Goal: Task Accomplishment & Management: Use online tool/utility

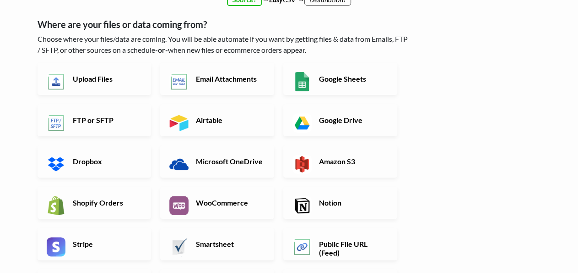
scroll to position [71, 0]
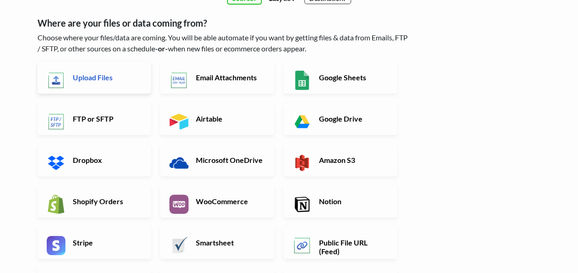
click at [57, 80] on img at bounding box center [56, 80] width 19 height 19
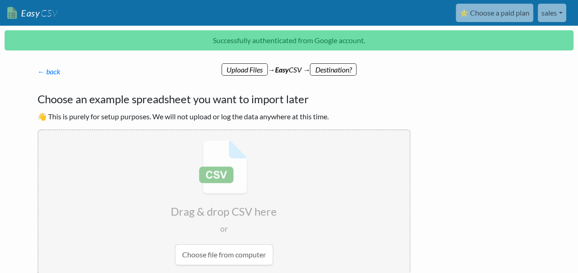
click at [224, 264] on input "file" at bounding box center [223, 202] width 371 height 144
type input "C:\fakepath\products_export_1.csv"
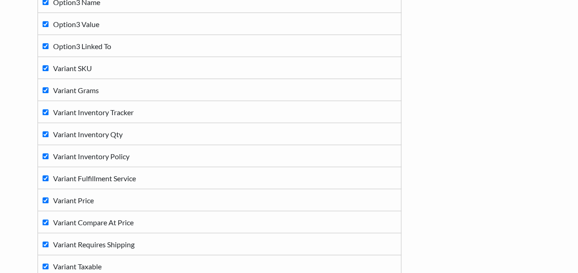
scroll to position [453, 0]
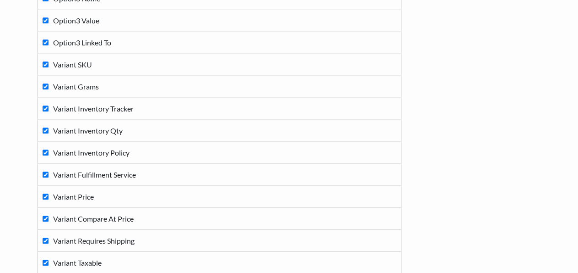
click at [41, 153] on td "Variant Inventory Policy" at bounding box center [220, 152] width 364 height 22
click at [48, 153] on label "Variant Inventory Policy" at bounding box center [220, 152] width 354 height 12
click at [48, 153] on input "Variant Inventory Policy" at bounding box center [46, 152] width 6 height 6
checkbox input "false"
click at [80, 170] on span "Variant Fulfillment Service" at bounding box center [94, 174] width 83 height 9
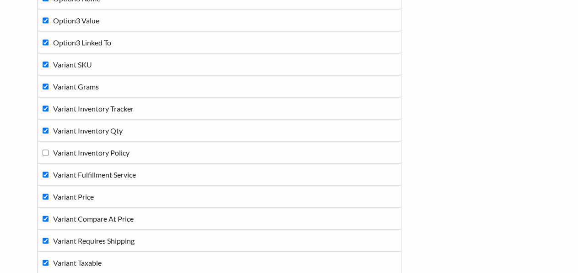
click at [49, 171] on input "Variant Fulfillment Service" at bounding box center [46, 174] width 6 height 6
checkbox input "false"
click at [97, 190] on label "Variant Price" at bounding box center [220, 196] width 354 height 12
click at [49, 193] on input "Variant Price" at bounding box center [46, 196] width 6 height 6
click at [109, 207] on td "Variant Compare At Price" at bounding box center [220, 218] width 364 height 22
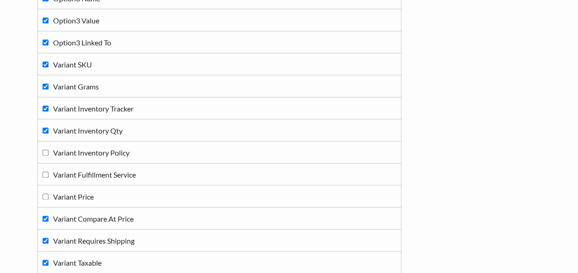
click at [111, 195] on label "Variant Price" at bounding box center [220, 196] width 354 height 12
click at [49, 195] on input "Variant Price" at bounding box center [46, 196] width 6 height 6
checkbox input "true"
click at [114, 214] on span "Variant Compare At Price" at bounding box center [93, 218] width 81 height 9
click at [49, 215] on input "Variant Compare At Price" at bounding box center [46, 218] width 6 height 6
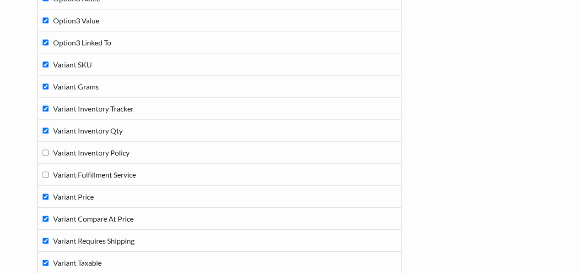
checkbox input "false"
click at [115, 236] on span "Variant Requires Shipping" at bounding box center [94, 240] width 82 height 9
click at [49, 237] on input "Variant Requires Shipping" at bounding box center [46, 240] width 6 height 6
checkbox input "false"
click at [108, 257] on label "Variant Taxable" at bounding box center [220, 262] width 354 height 12
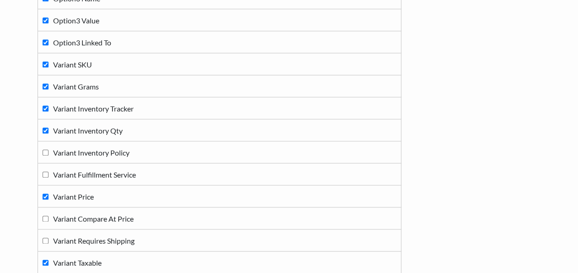
click at [49, 259] on input "Variant Taxable" at bounding box center [46, 262] width 6 height 6
checkbox input "false"
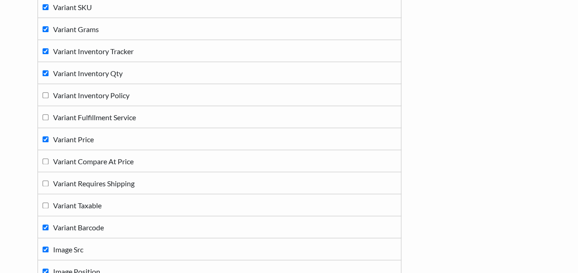
scroll to position [524, 0]
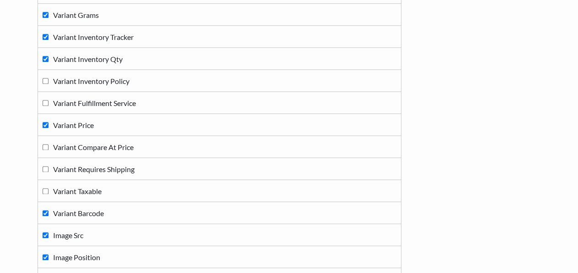
click at [108, 257] on label "Image Position" at bounding box center [220, 256] width 354 height 12
click at [49, 257] on input "Image Position" at bounding box center [46, 257] width 6 height 6
checkbox input "false"
click at [119, 234] on label "Image Src" at bounding box center [220, 234] width 354 height 12
click at [49, 234] on input "Image Src" at bounding box center [46, 235] width 6 height 6
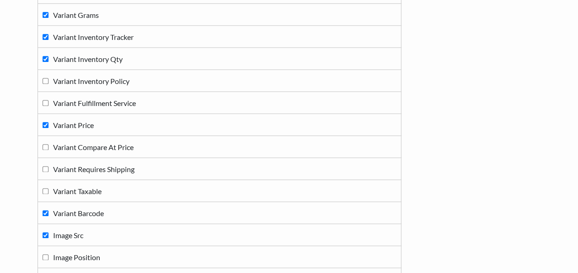
checkbox input "false"
click at [134, 213] on label "Variant Barcode" at bounding box center [220, 212] width 354 height 12
click at [49, 213] on input "Variant Barcode" at bounding box center [46, 213] width 6 height 6
checkbox input "false"
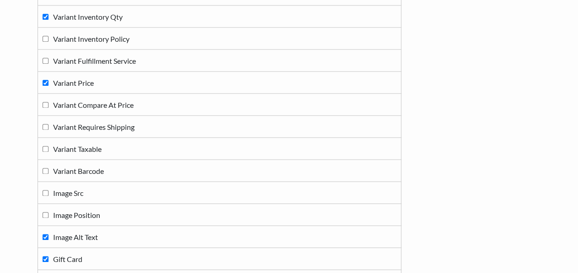
scroll to position [595, 0]
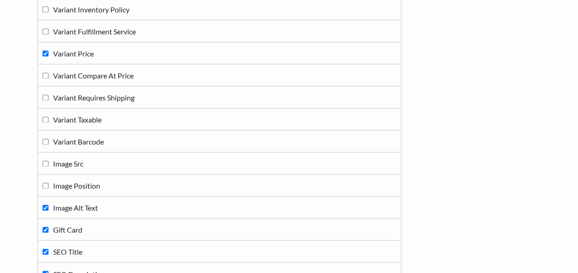
click at [134, 218] on td "Gift Card" at bounding box center [220, 229] width 364 height 22
click at [124, 208] on td "Image Alt Text" at bounding box center [220, 207] width 364 height 22
click at [107, 202] on label "Image Alt Text" at bounding box center [220, 207] width 354 height 12
click at [49, 204] on input "Image Alt Text" at bounding box center [46, 207] width 6 height 6
checkbox input "false"
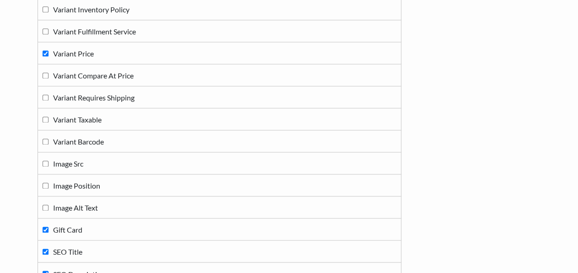
click at [92, 223] on label "Gift Card" at bounding box center [220, 229] width 354 height 12
click at [49, 226] on input "Gift Card" at bounding box center [46, 229] width 6 height 6
checkbox input "false"
click at [85, 245] on label "SEO Title" at bounding box center [220, 251] width 354 height 12
click at [49, 248] on input "SEO Title" at bounding box center [46, 251] width 6 height 6
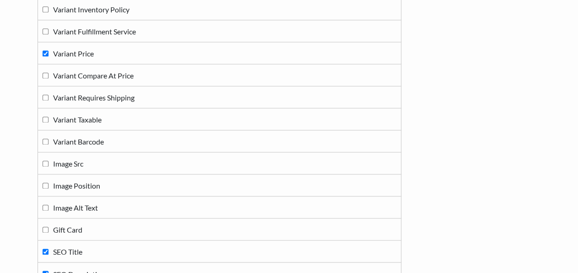
checkbox input "false"
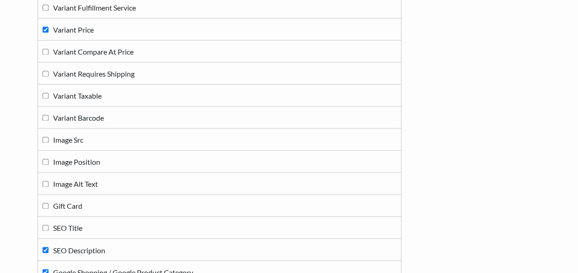
click at [85, 245] on span "SEO Description" at bounding box center [79, 249] width 52 height 9
click at [49, 246] on input "SEO Description" at bounding box center [46, 249] width 6 height 6
checkbox input "false"
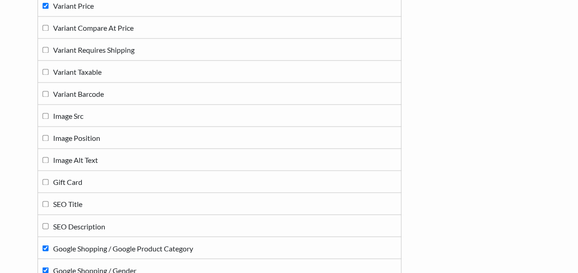
click at [85, 243] on span "Google Shopping / Google Product Category" at bounding box center [123, 247] width 140 height 9
click at [49, 245] on input "Google Shopping / Google Product Category" at bounding box center [46, 248] width 6 height 6
checkbox input "false"
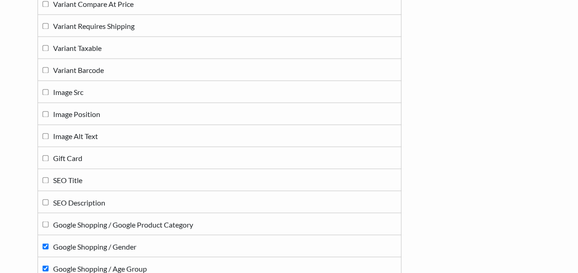
click at [85, 242] on span "Google Shopping / Gender" at bounding box center [94, 245] width 83 height 9
click at [49, 243] on input "Google Shopping / Gender" at bounding box center [46, 246] width 6 height 6
checkbox input "false"
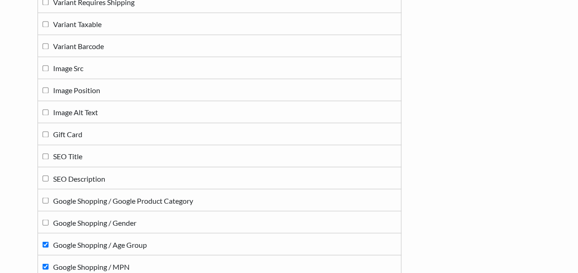
click at [85, 242] on span "Google Shopping / Age Group" at bounding box center [100, 244] width 94 height 9
click at [49, 242] on input "Google Shopping / Age Group" at bounding box center [46, 244] width 6 height 6
checkbox input "false"
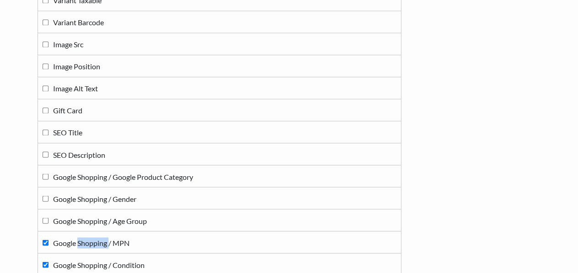
click at [85, 242] on td "Google Shopping / MPN" at bounding box center [220, 242] width 364 height 22
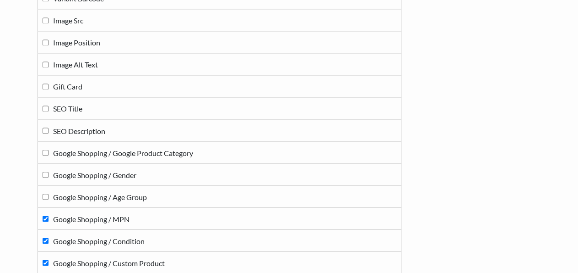
click at [85, 242] on td "Google Shopping / Condition" at bounding box center [220, 240] width 364 height 22
click at [109, 214] on span "Google Shopping / MPN" at bounding box center [91, 218] width 76 height 9
click at [49, 215] on input "Google Shopping / MPN" at bounding box center [46, 218] width 6 height 6
checkbox input "false"
click at [102, 240] on td "Google Shopping / Condition" at bounding box center [220, 240] width 364 height 22
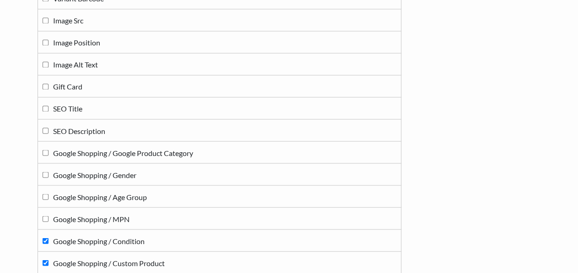
click at [100, 236] on span "Google Shopping / Condition" at bounding box center [99, 240] width 92 height 9
click at [49, 237] on input "Google Shopping / Condition" at bounding box center [46, 240] width 6 height 6
checkbox input "false"
click at [87, 251] on td "Google Shopping / Custom Product" at bounding box center [220, 262] width 364 height 22
click at [79, 258] on span "Google Shopping / Custom Product" at bounding box center [109, 262] width 112 height 9
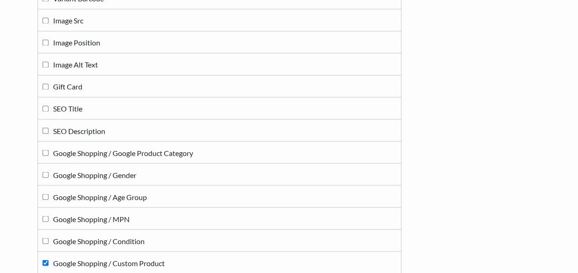
click at [49, 259] on input "Google Shopping / Custom Product" at bounding box center [46, 262] width 6 height 6
checkbox input "false"
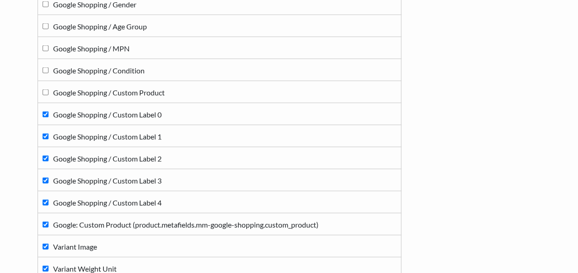
scroll to position [929, 0]
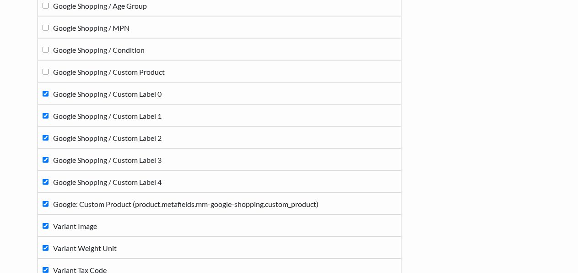
click at [99, 219] on label "Variant Image" at bounding box center [220, 225] width 354 height 12
click at [49, 223] on input "Variant Image" at bounding box center [46, 226] width 6 height 6
checkbox input "false"
click at [119, 199] on span "Google: Custom Product (product.metafields.mm-google-shopping.custom_product)" at bounding box center [186, 203] width 266 height 9
click at [49, 201] on input "Google: Custom Product (product.metafields.mm-google-shopping.custom_product)" at bounding box center [46, 204] width 6 height 6
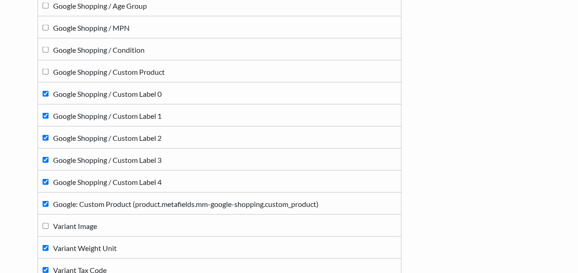
checkbox input "false"
click at [130, 178] on span "Google Shopping / Custom Label 4" at bounding box center [107, 181] width 109 height 9
click at [49, 179] on input "Google Shopping / Custom Label 4" at bounding box center [46, 182] width 6 height 6
checkbox input "false"
click at [142, 155] on span "Google Shopping / Custom Label 3" at bounding box center [107, 159] width 109 height 9
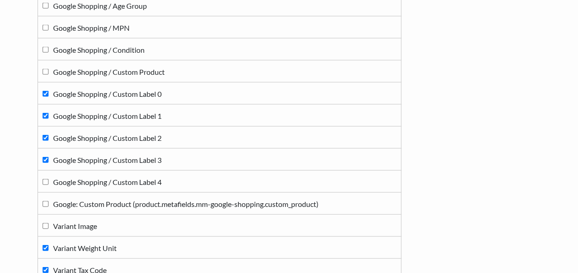
click at [49, 157] on input "Google Shopping / Custom Label 3" at bounding box center [46, 160] width 6 height 6
checkbox input "false"
click at [153, 133] on span "Google Shopping / Custom Label 2" at bounding box center [107, 137] width 109 height 9
click at [49, 135] on input "Google Shopping / Custom Label 2" at bounding box center [46, 138] width 6 height 6
checkbox input "false"
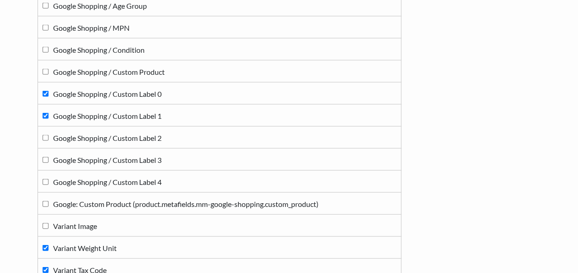
click at [155, 111] on span "Google Shopping / Custom Label 1" at bounding box center [107, 115] width 109 height 9
click at [49, 113] on input "Google Shopping / Custom Label 1" at bounding box center [46, 116] width 6 height 6
checkbox input "false"
click at [155, 97] on td "Google Shopping / Custom Label 0" at bounding box center [220, 93] width 364 height 22
click at [147, 90] on span "Google Shopping / Custom Label 0" at bounding box center [107, 93] width 109 height 9
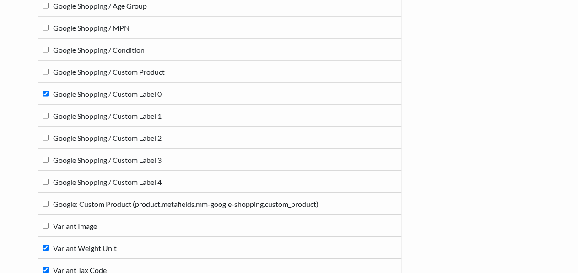
click at [49, 91] on input "Google Shopping / Custom Label 0" at bounding box center [46, 94] width 6 height 6
checkbox input "false"
click at [105, 245] on span "Variant Weight Unit" at bounding box center [85, 247] width 64 height 9
click at [49, 245] on input "Variant Weight Unit" at bounding box center [46, 248] width 6 height 6
checkbox input "false"
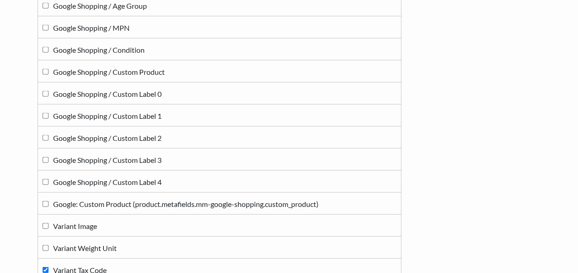
click at [99, 263] on label "Variant Tax Code" at bounding box center [220, 269] width 354 height 12
click at [49, 267] on input "Variant Tax Code" at bounding box center [46, 270] width 6 height 6
checkbox input "false"
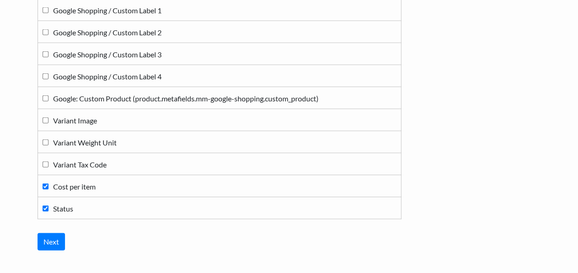
scroll to position [1048, 0]
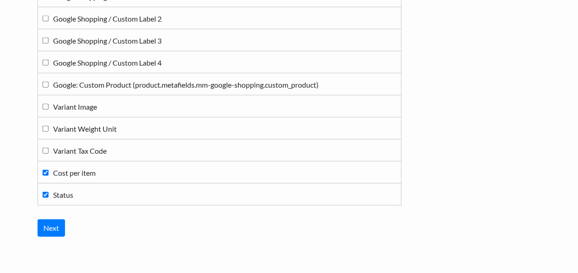
click at [89, 188] on label "Status" at bounding box center [220, 194] width 354 height 12
click at [49, 191] on input "Status" at bounding box center [46, 194] width 6 height 6
checkbox input "false"
click at [90, 171] on td "Cost per item" at bounding box center [220, 172] width 364 height 22
click at [93, 166] on label "Cost per item" at bounding box center [220, 172] width 354 height 12
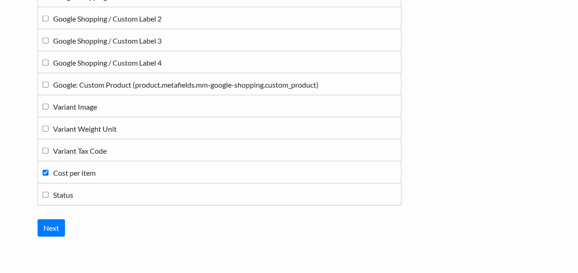
click at [49, 169] on input "Cost per item" at bounding box center [46, 172] width 6 height 6
checkbox input "false"
click at [98, 146] on span "Variant Tax Code" at bounding box center [80, 150] width 54 height 9
click at [49, 147] on input "Variant Tax Code" at bounding box center [46, 150] width 6 height 6
click at [98, 146] on span "Variant Tax Code" at bounding box center [80, 150] width 54 height 9
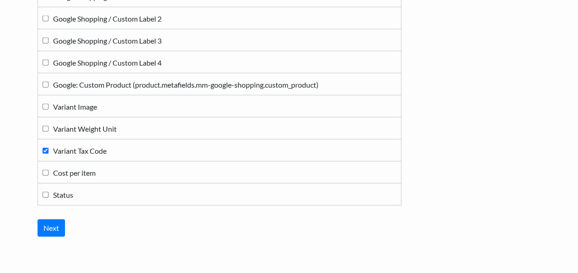
click at [49, 147] on input "Variant Tax Code" at bounding box center [46, 150] width 6 height 6
checkbox input "false"
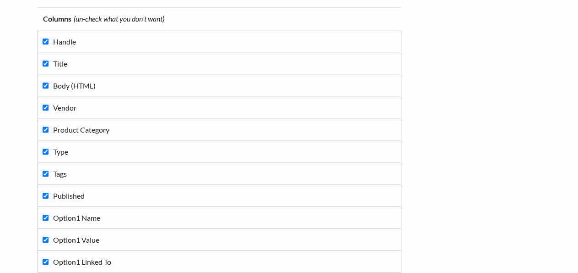
scroll to position [95, 0]
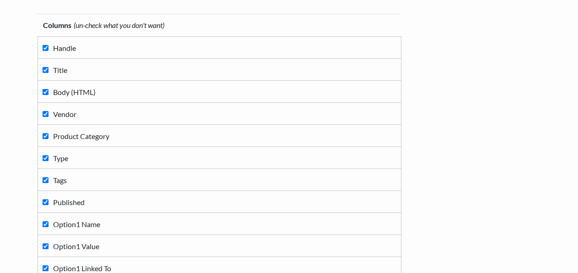
click at [102, 93] on label "Body (HTML)" at bounding box center [220, 91] width 354 height 12
click at [49, 93] on input "Body (HTML)" at bounding box center [46, 92] width 6 height 6
checkbox input "false"
click at [95, 111] on label "Vendor" at bounding box center [220, 113] width 354 height 12
click at [49, 111] on input "Vendor" at bounding box center [46, 114] width 6 height 6
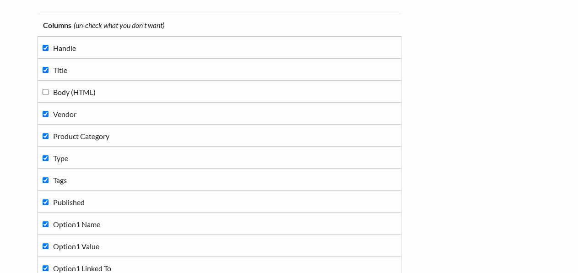
checkbox input "false"
click at [94, 127] on td "Product Category" at bounding box center [220, 136] width 364 height 22
click at [93, 135] on span "Product Category" at bounding box center [81, 135] width 56 height 9
click at [49, 135] on input "Product Category" at bounding box center [46, 136] width 6 height 6
checkbox input "false"
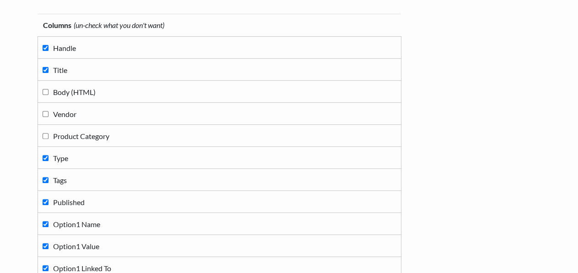
click at [89, 158] on label "Type" at bounding box center [220, 157] width 354 height 12
click at [49, 158] on input "Type" at bounding box center [46, 158] width 6 height 6
checkbox input "false"
click at [88, 179] on label "Tags" at bounding box center [220, 179] width 354 height 12
click at [49, 179] on input "Tags" at bounding box center [46, 180] width 6 height 6
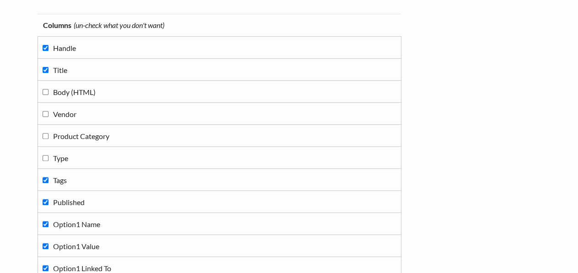
checkbox input "false"
click at [88, 197] on label "Published" at bounding box center [220, 201] width 354 height 12
click at [49, 199] on input "Published" at bounding box center [46, 202] width 6 height 6
checkbox input "false"
click at [88, 220] on span "Option1 Name" at bounding box center [76, 223] width 47 height 9
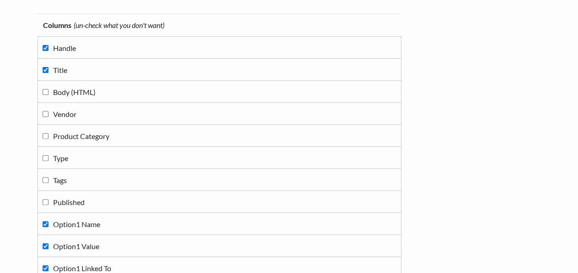
click at [49, 221] on input "Option1 Name" at bounding box center [46, 224] width 6 height 6
checkbox input "false"
click at [88, 242] on span "Option1 Value" at bounding box center [76, 245] width 46 height 9
click at [49, 243] on input "Option1 Value" at bounding box center [46, 246] width 6 height 6
checkbox input "false"
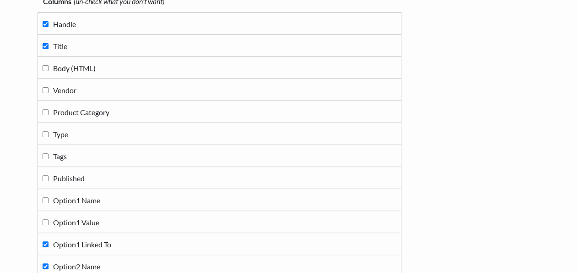
scroll to position [143, 0]
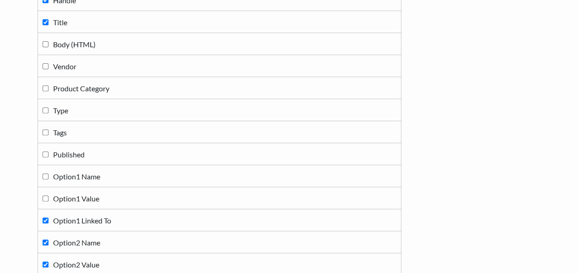
click at [88, 242] on span "Option2 Name" at bounding box center [76, 242] width 47 height 9
click at [49, 242] on input "Option2 Name" at bounding box center [46, 242] width 6 height 6
checkbox input "false"
click at [109, 209] on td "Option1 Linked To" at bounding box center [220, 220] width 364 height 22
click at [106, 216] on span "Option1 Linked To" at bounding box center [82, 220] width 58 height 9
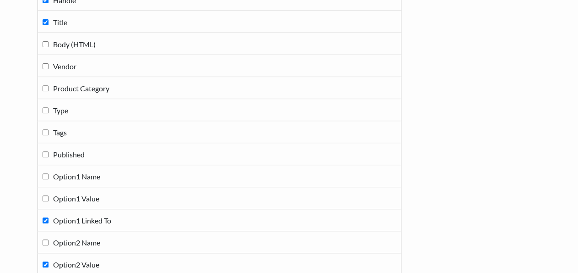
click at [49, 217] on input "Option1 Linked To" at bounding box center [46, 220] width 6 height 6
checkbox input "false"
click at [89, 272] on td "Option2 Value" at bounding box center [220, 264] width 364 height 22
click at [86, 266] on span "Option2 Value" at bounding box center [76, 264] width 46 height 9
click at [49, 266] on input "Option2 Value" at bounding box center [46, 264] width 6 height 6
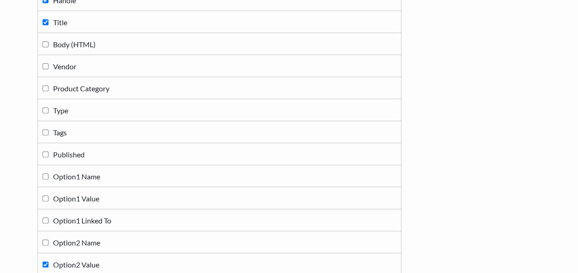
checkbox input "false"
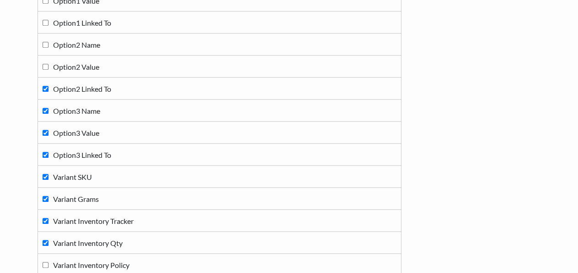
scroll to position [357, 0]
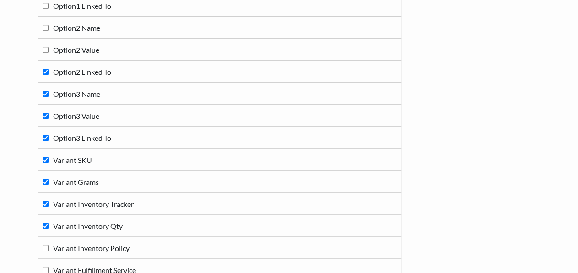
click at [98, 131] on label "Option3 Linked To" at bounding box center [220, 137] width 354 height 12
click at [49, 135] on input "Option3 Linked To" at bounding box center [46, 138] width 6 height 6
checkbox input "false"
click at [93, 116] on span "Option3 Value" at bounding box center [76, 115] width 46 height 9
click at [49, 116] on input "Option3 Value" at bounding box center [46, 116] width 6 height 6
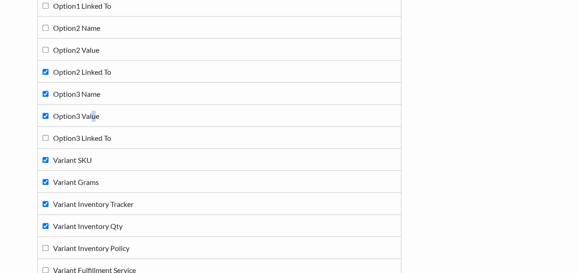
checkbox input "false"
click at [93, 97] on td "Option3 Name" at bounding box center [220, 93] width 364 height 22
click at [94, 76] on td "Option2 Linked To" at bounding box center [220, 71] width 364 height 22
click at [94, 69] on span "Option2 Linked To" at bounding box center [82, 71] width 58 height 9
click at [49, 69] on input "Option2 Linked To" at bounding box center [46, 72] width 6 height 6
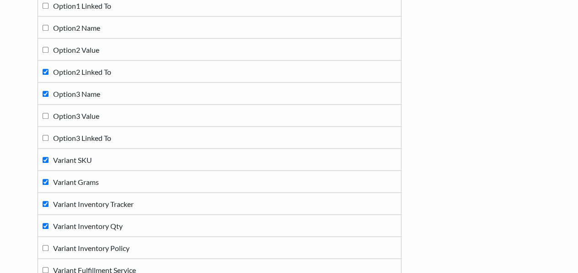
checkbox input "false"
click at [90, 90] on span "Option3 Name" at bounding box center [76, 93] width 47 height 9
click at [49, 91] on input "Option3 Name" at bounding box center [46, 94] width 6 height 6
checkbox input "false"
click at [91, 184] on label "Variant Grams" at bounding box center [220, 181] width 354 height 12
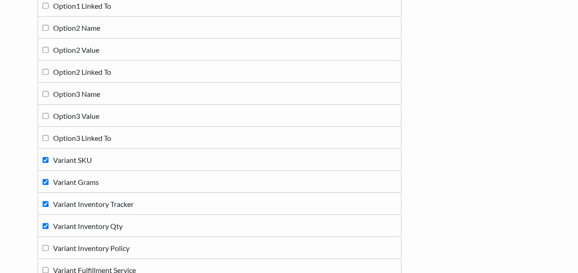
click at [49, 184] on input "Variant Grams" at bounding box center [46, 182] width 6 height 6
checkbox input "false"
click at [106, 200] on span "Variant Inventory Tracker" at bounding box center [93, 203] width 81 height 9
click at [49, 201] on input "Variant Inventory Tracker" at bounding box center [46, 204] width 6 height 6
checkbox input "false"
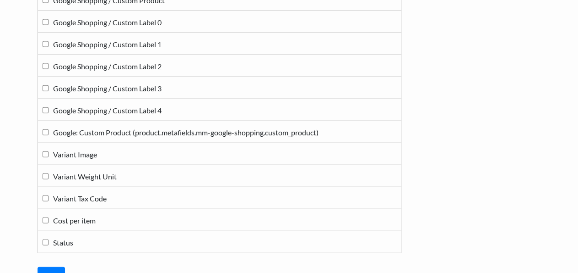
scroll to position [1024, 0]
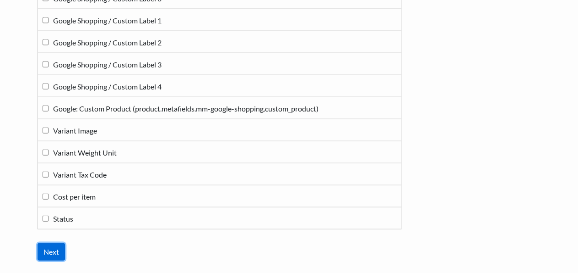
click at [48, 243] on input "Next" at bounding box center [51, 251] width 27 height 17
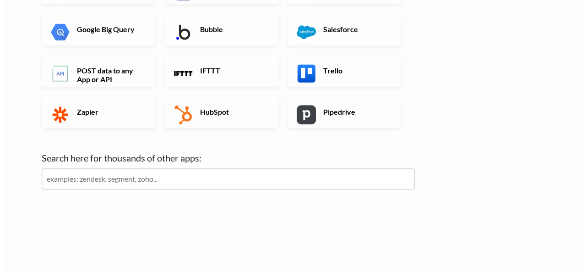
scroll to position [0, 0]
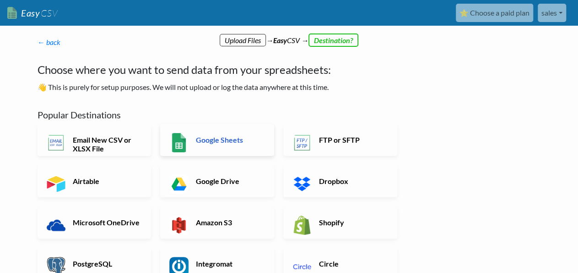
click at [229, 146] on link "Google Sheets" at bounding box center [217, 140] width 114 height 32
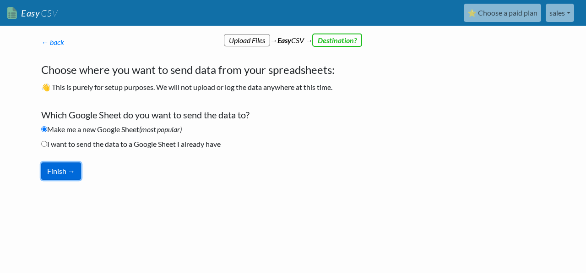
click at [66, 169] on button "Finish →" at bounding box center [61, 170] width 40 height 17
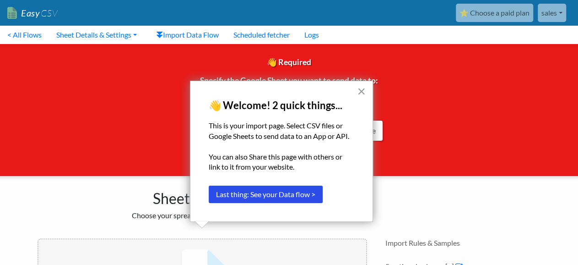
scroll to position [81, 0]
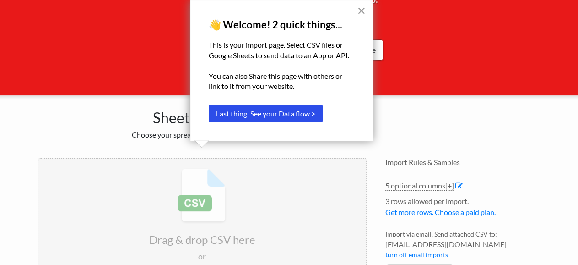
click at [361, 8] on button "×" at bounding box center [361, 10] width 9 height 15
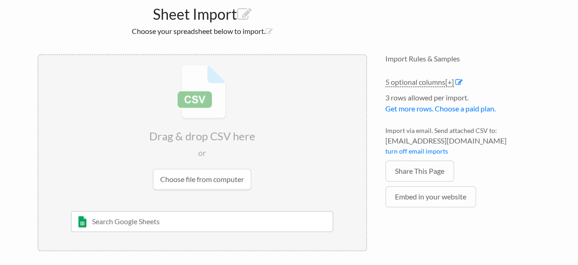
scroll to position [185, 0]
click at [188, 218] on input "text" at bounding box center [202, 220] width 262 height 21
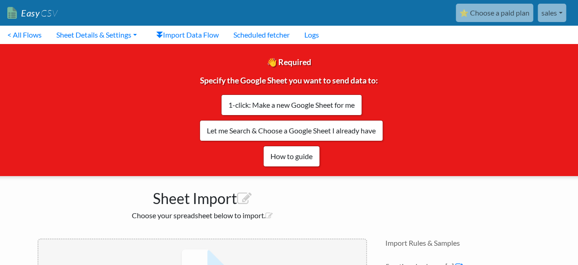
click at [552, 9] on link "sales" at bounding box center [552, 13] width 28 height 18
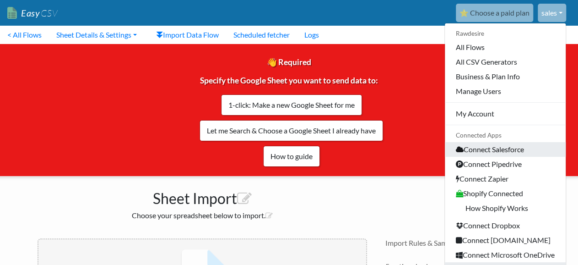
scroll to position [136, 0]
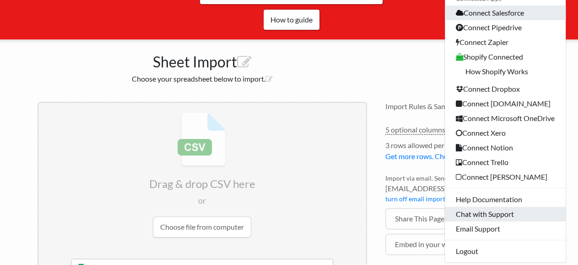
click link "Chat with Support" at bounding box center [505, 214] width 121 height 15
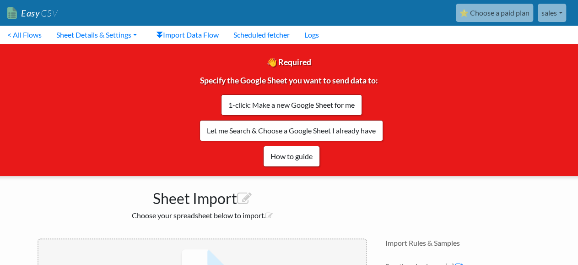
click at [459, 168] on div "👋 Required Specify the Google Sheet you want to send data to: 1-click: Make a n…" at bounding box center [289, 110] width 592 height 132
click at [556, 13] on link "sales" at bounding box center [552, 13] width 28 height 18
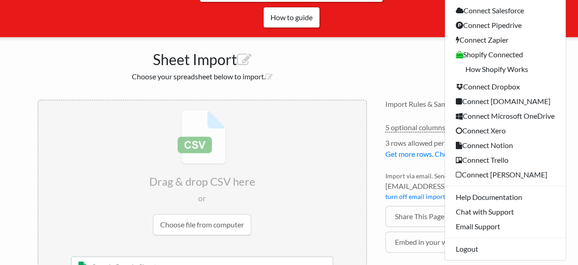
scroll to position [165, 0]
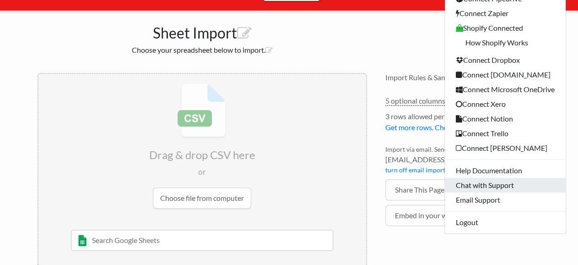
click at [474, 190] on link "Chat with Support" at bounding box center [505, 185] width 121 height 15
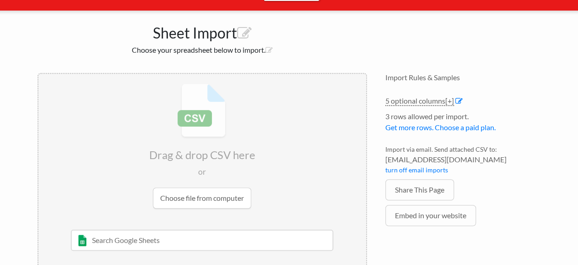
scroll to position [0, 0]
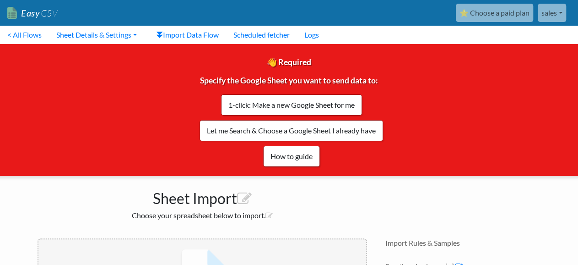
click at [44, 7] on link "Easy CSV" at bounding box center [32, 13] width 50 height 19
